Goal: Task Accomplishment & Management: Manage account settings

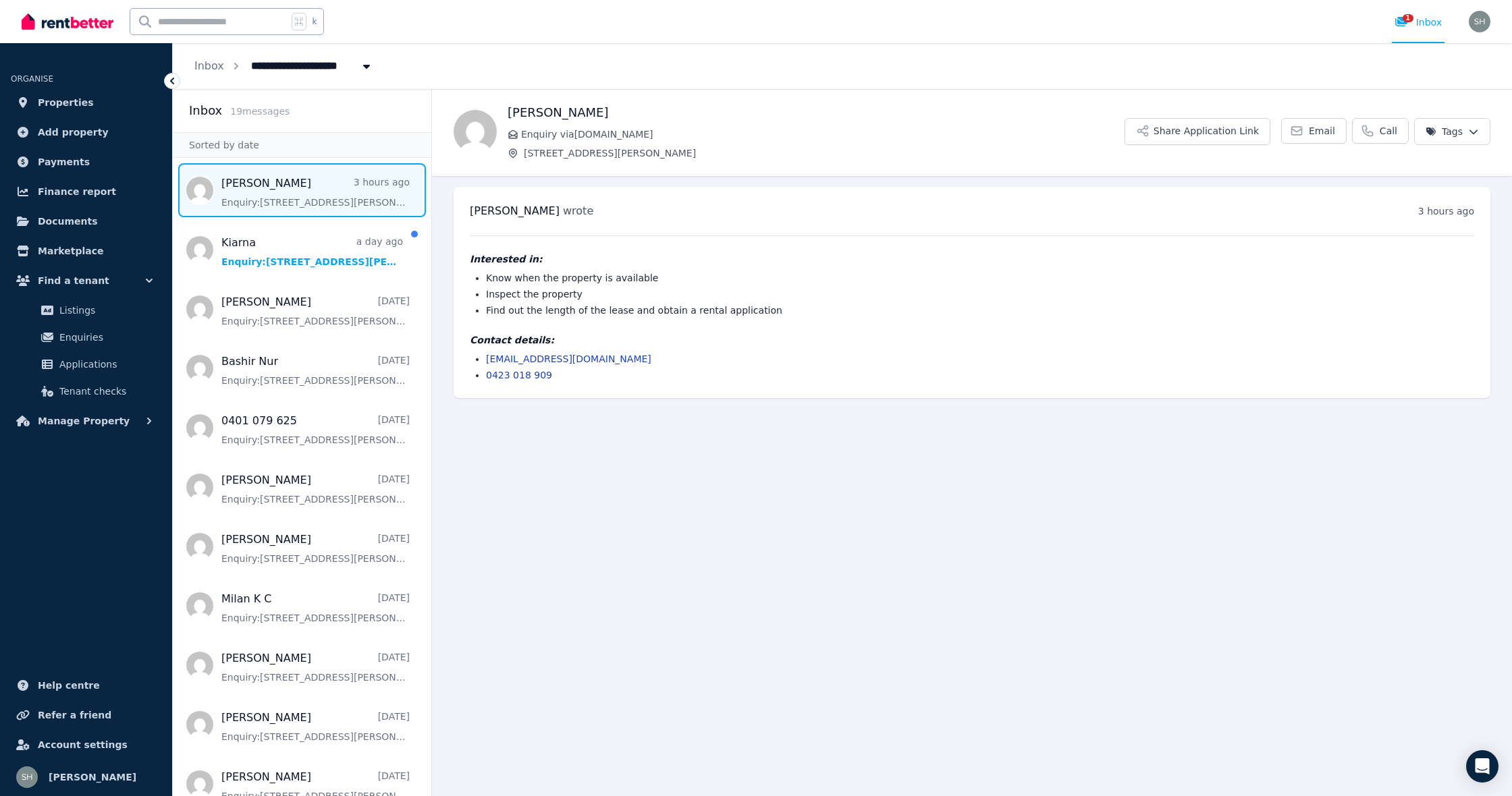
click at [205, 72] on span "Inbox" at bounding box center [209, 66] width 29 height 16
click at [176, 82] on icon at bounding box center [172, 81] width 13 height 13
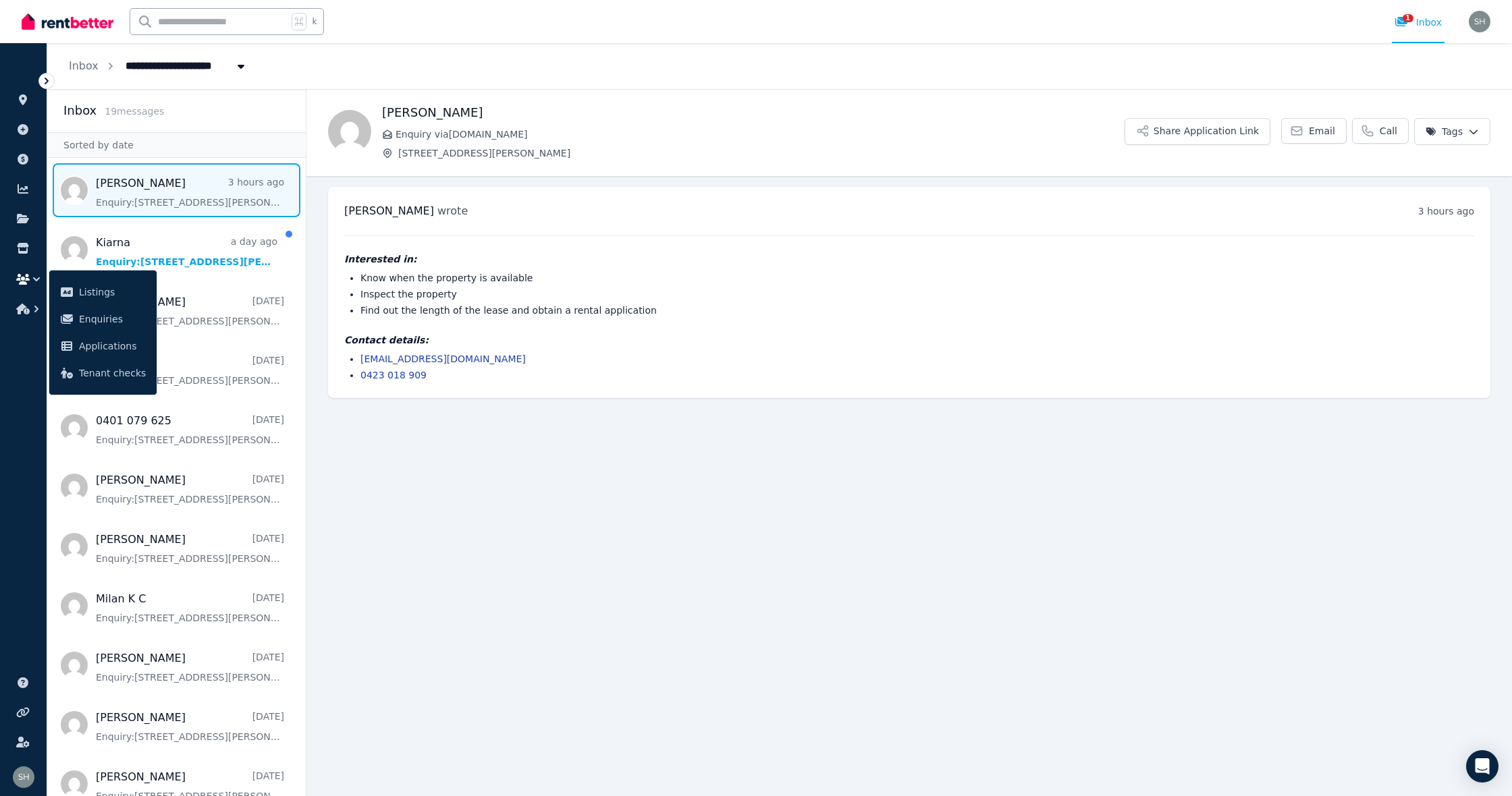
click at [50, 78] on icon at bounding box center [46, 81] width 13 height 13
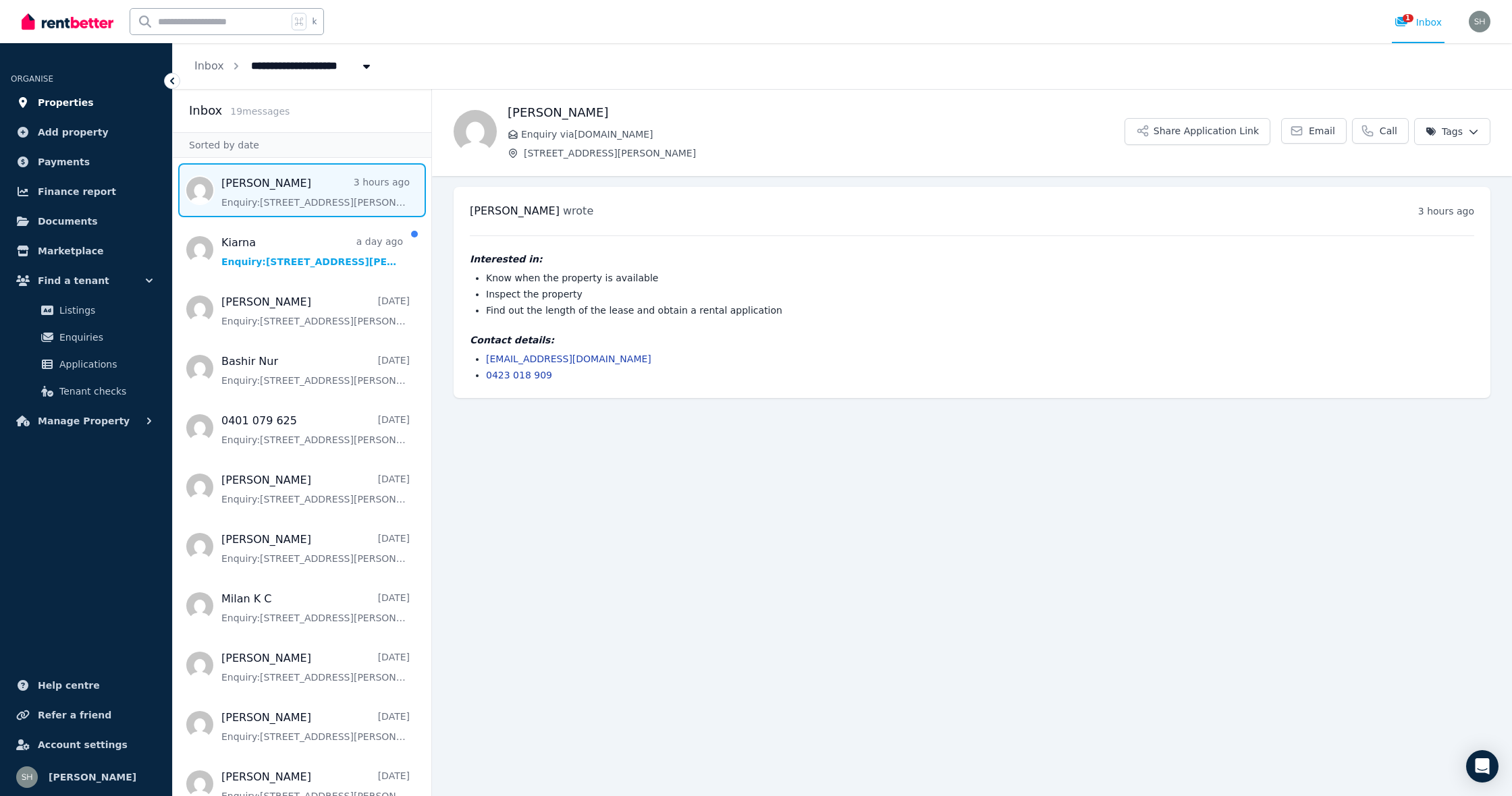
click at [49, 107] on span "Properties" at bounding box center [66, 102] width 56 height 16
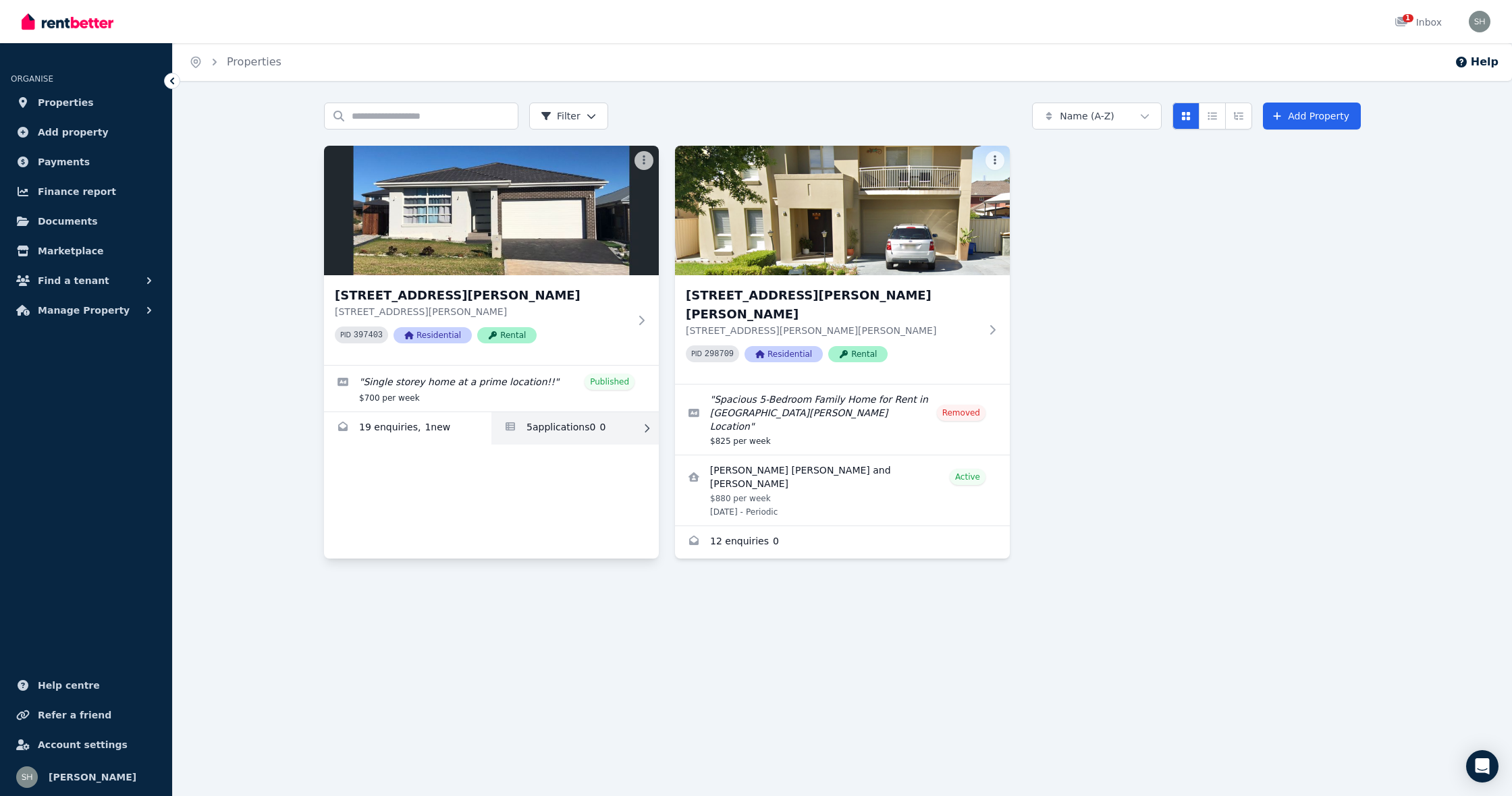
click at [545, 432] on link "Applications for 9 Rowan St, Oran Park" at bounding box center [575, 428] width 168 height 32
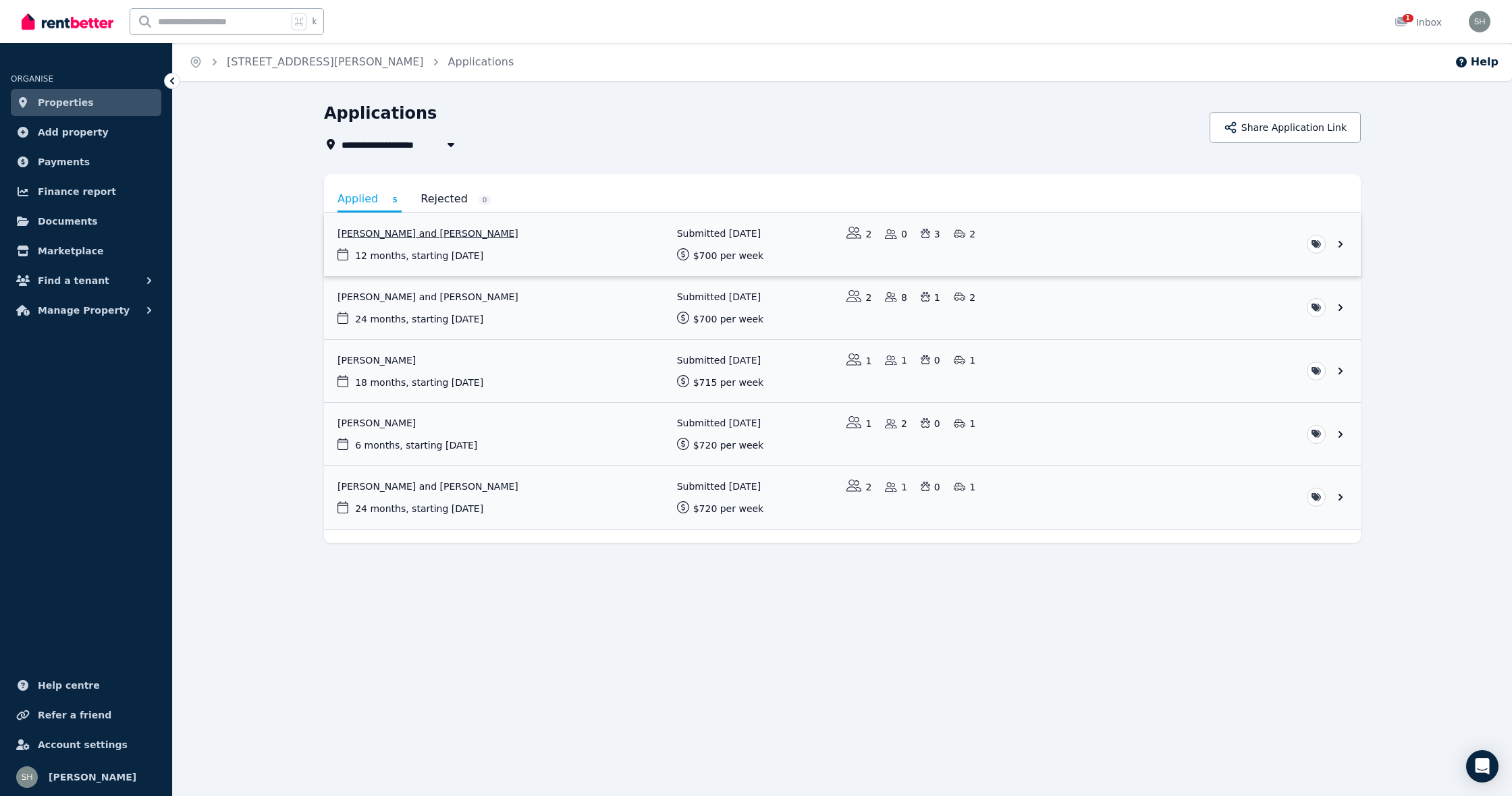
click at [436, 233] on link "View application: Leigh Smith and Ingrid Carr" at bounding box center [842, 245] width 1037 height 63
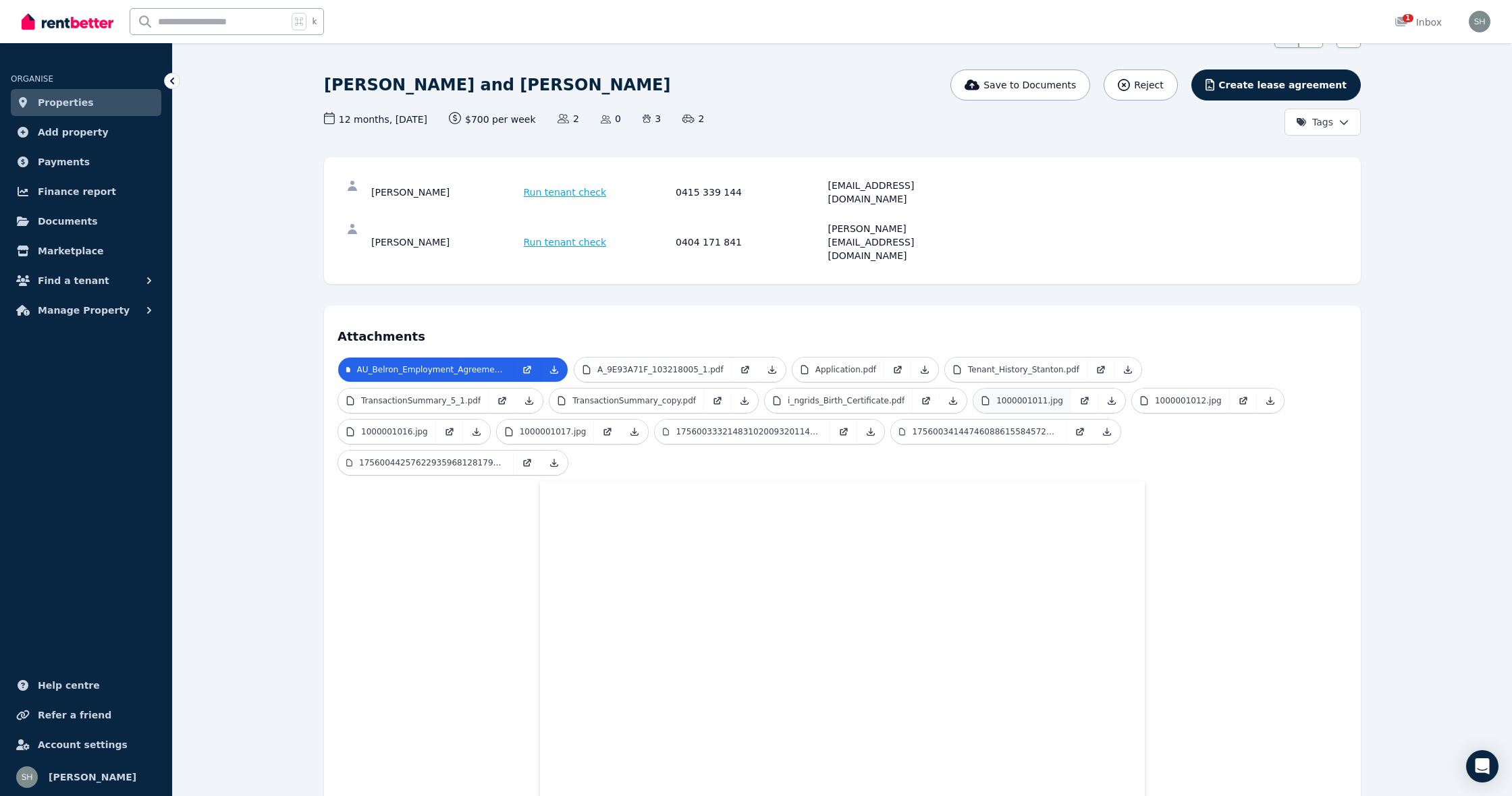
scroll to position [74, 0]
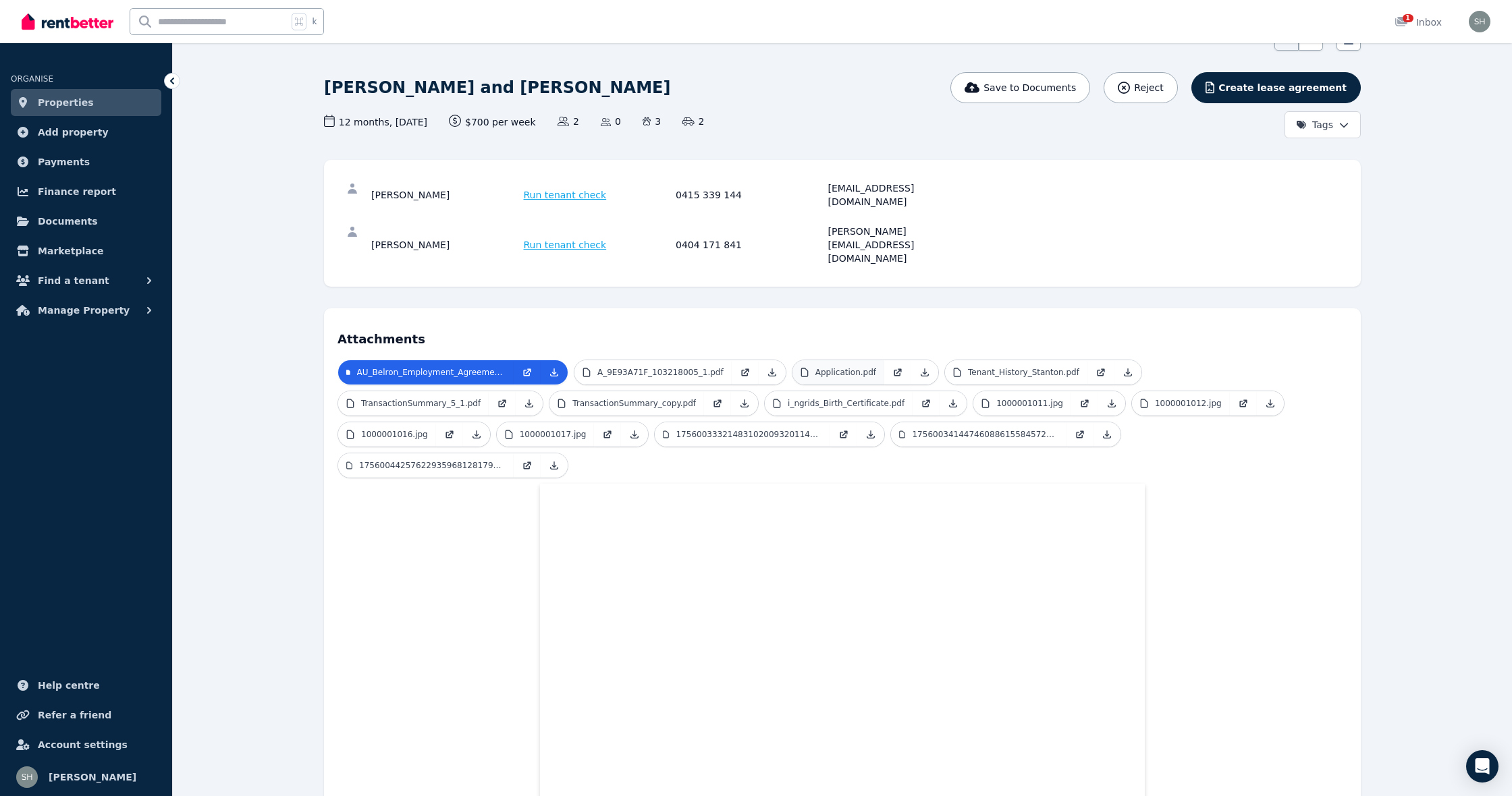
drag, startPoint x: 854, startPoint y: 329, endPoint x: 858, endPoint y: 336, distance: 8.1
click at [854, 367] on p "Application.pdf" at bounding box center [845, 372] width 61 height 11
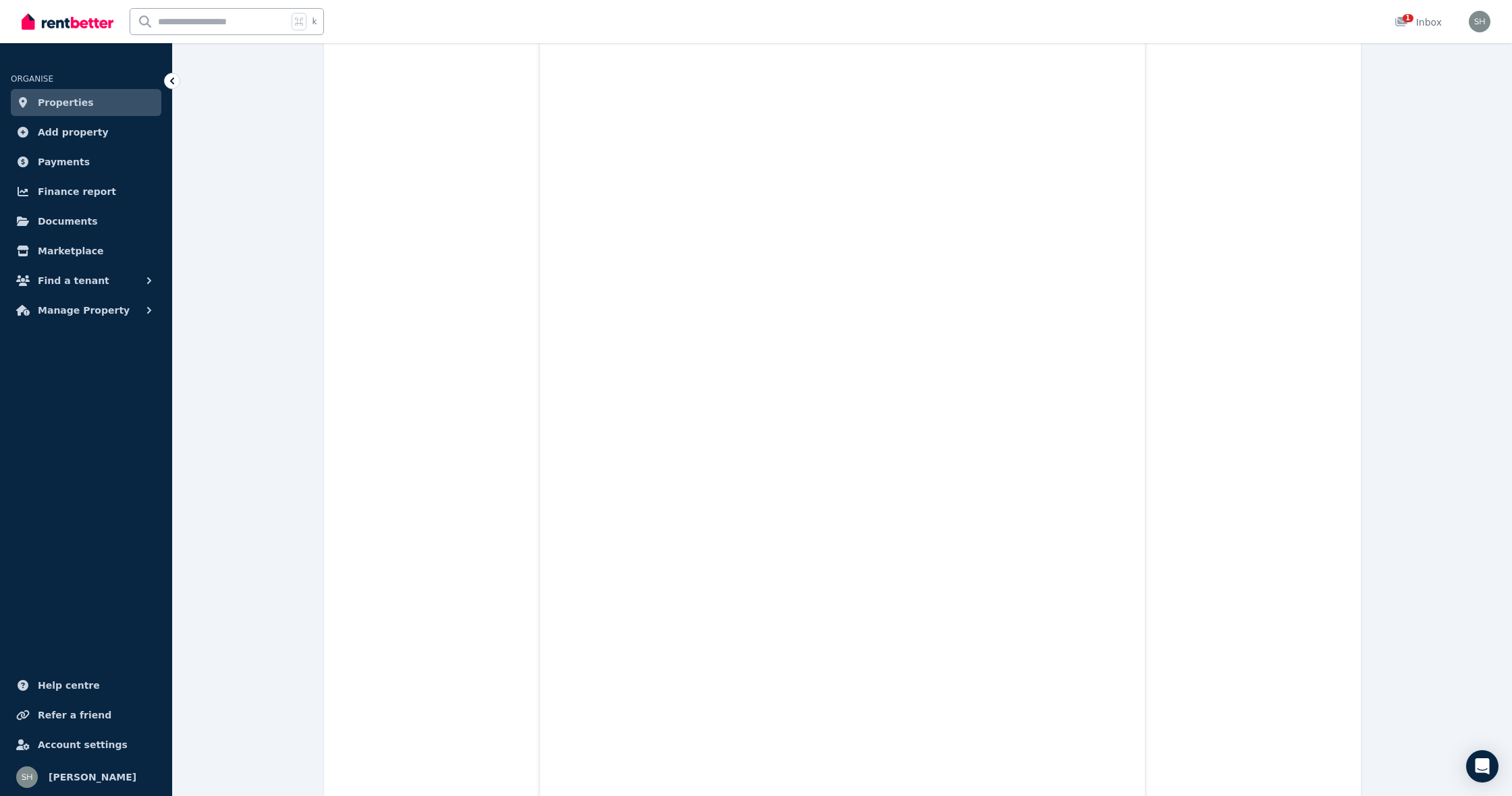
scroll to position [21428, 0]
